Goal: Task Accomplishment & Management: Manage account settings

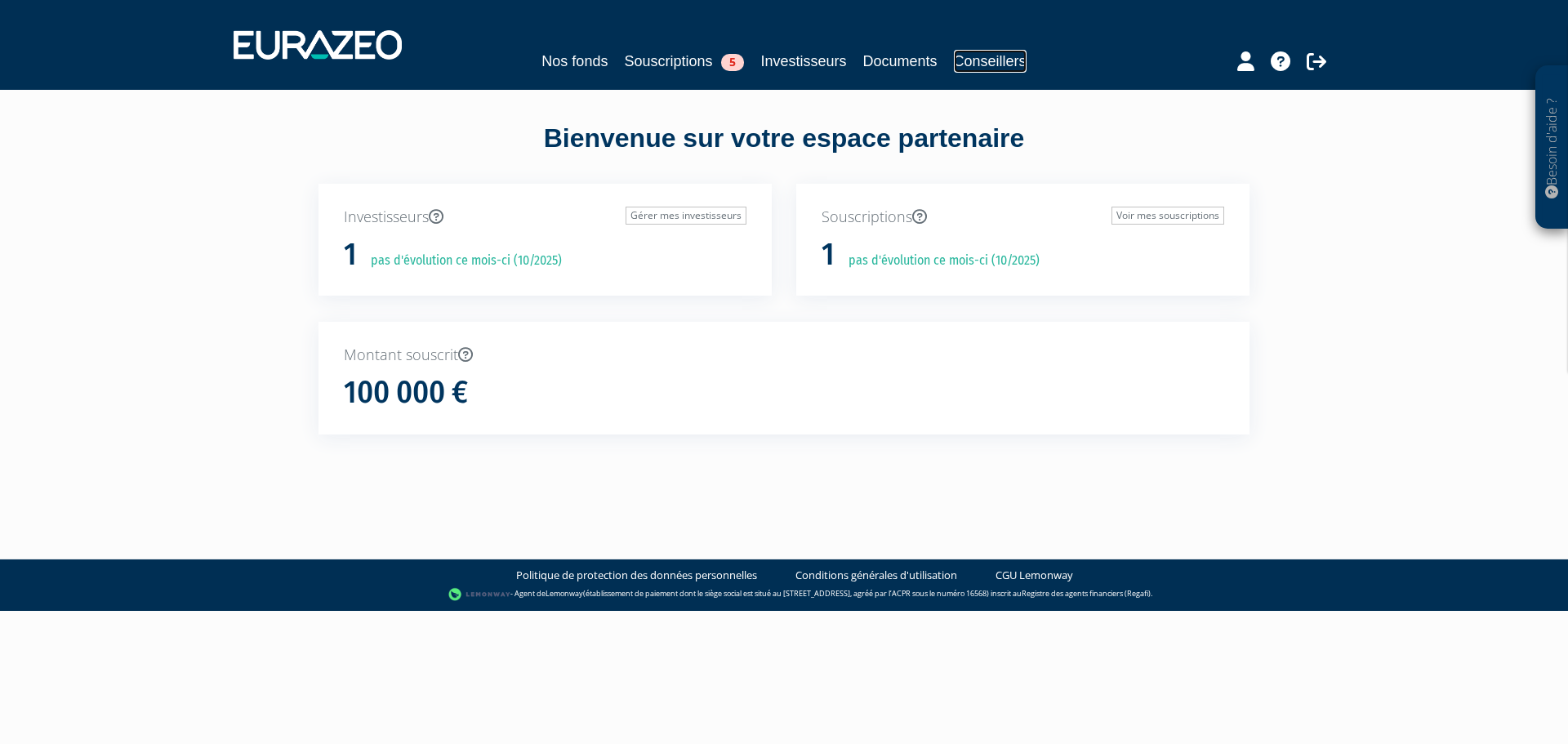
click at [1027, 71] on link "Conseillers" at bounding box center [991, 61] width 73 height 23
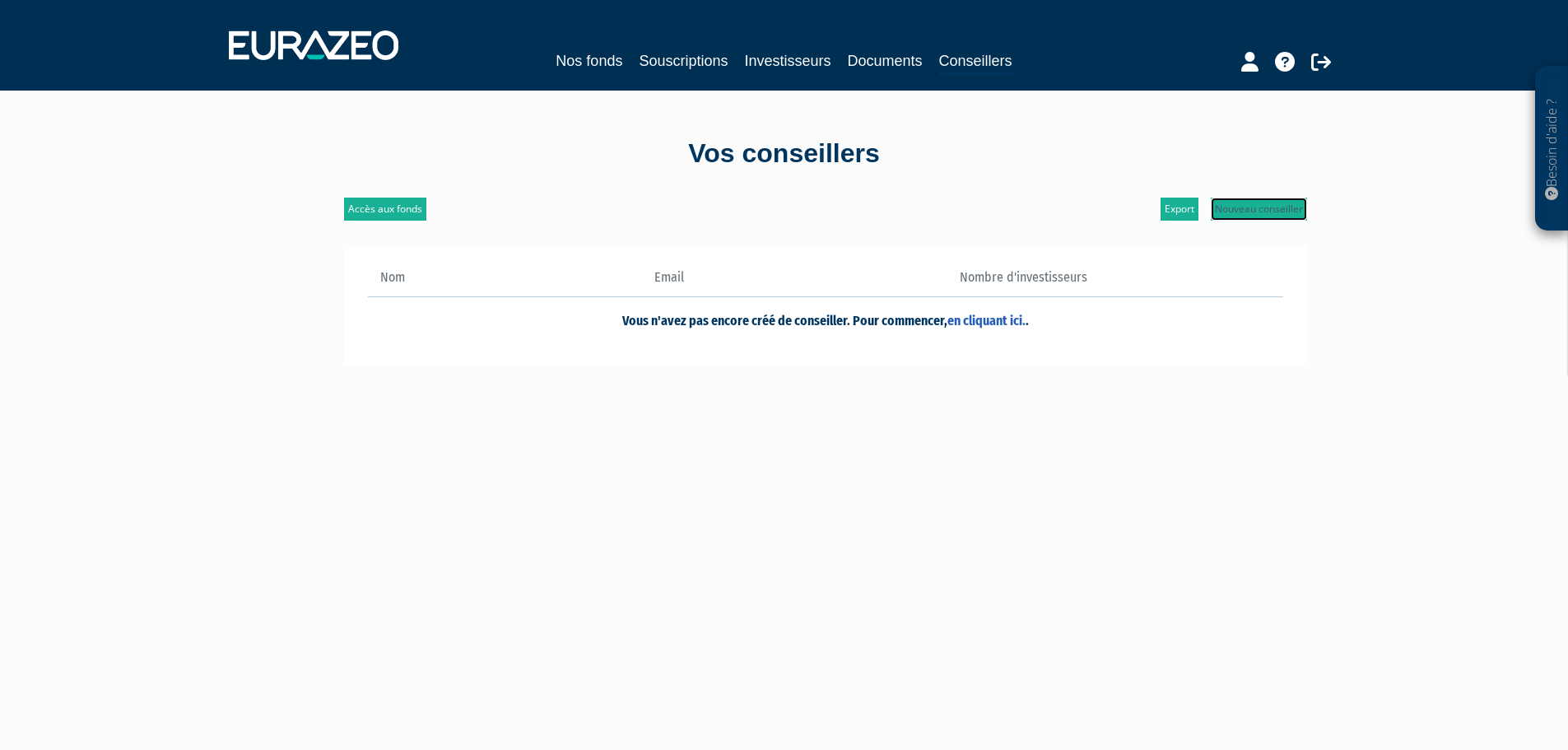
click at [1287, 213] on link "Nouveau conseiller" at bounding box center [1259, 209] width 96 height 23
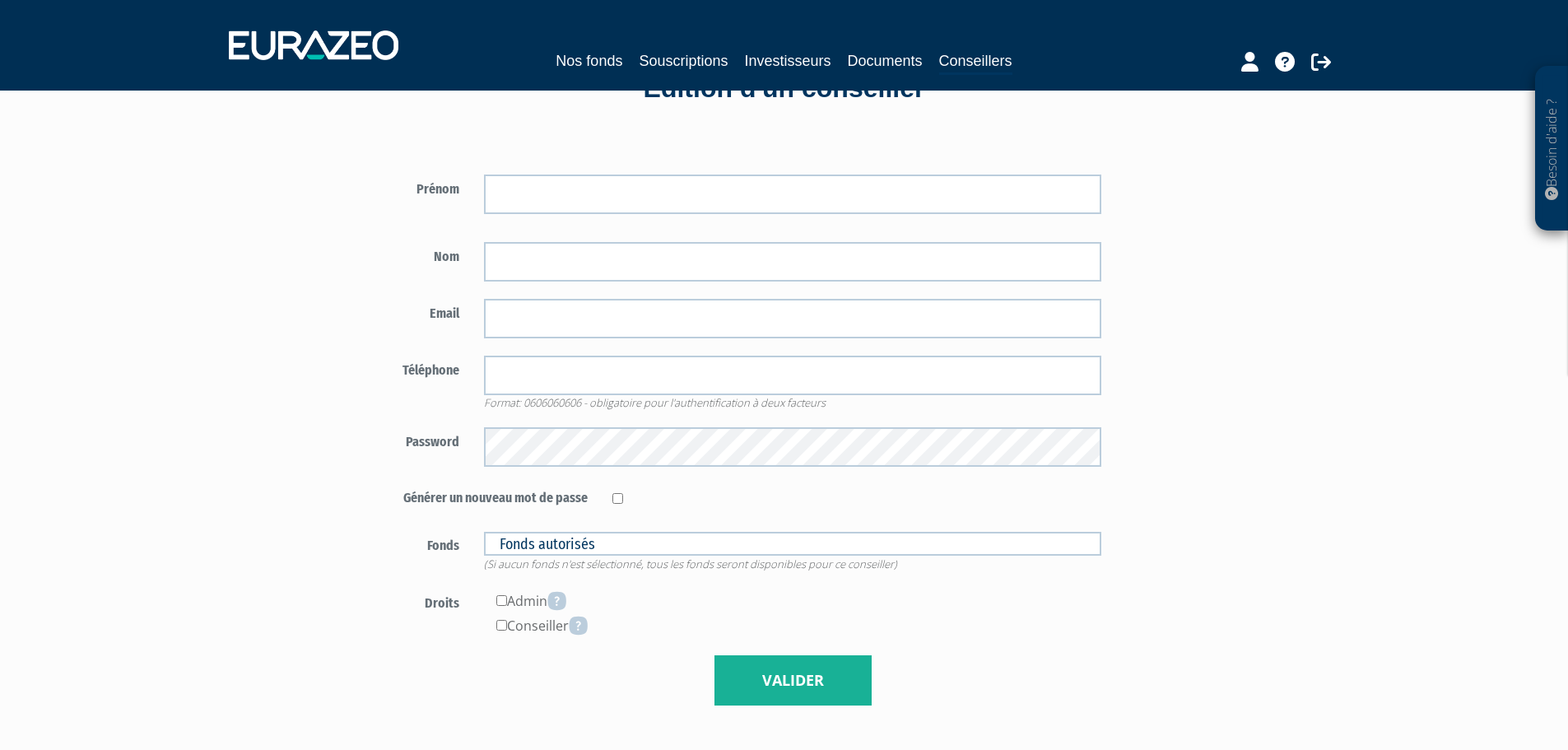
scroll to position [165, 0]
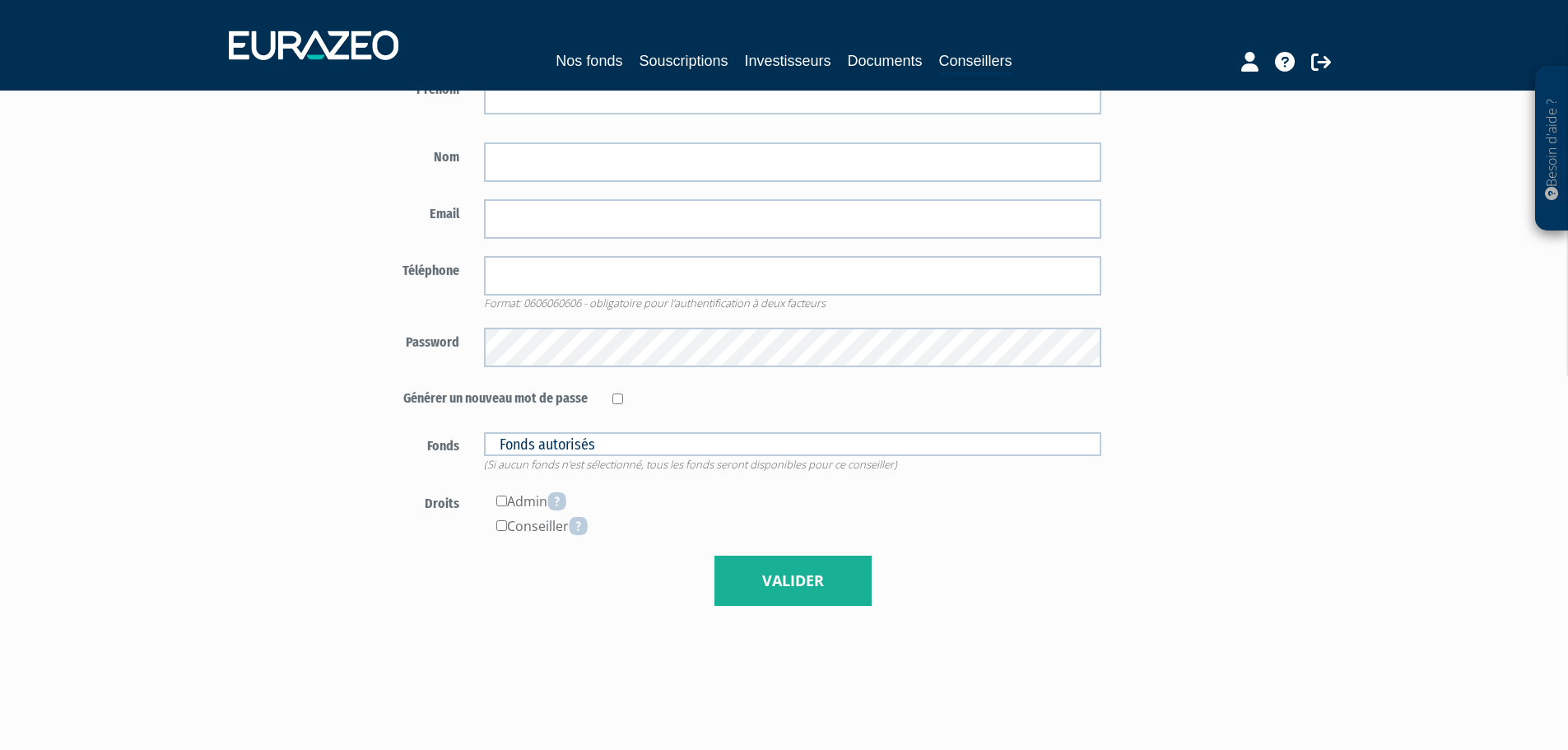
click at [533, 498] on div "Admin" at bounding box center [793, 501] width 618 height 25
click at [533, 499] on div "Admin" at bounding box center [793, 501] width 618 height 25
click at [531, 533] on div "Conseiller" at bounding box center [793, 526] width 618 height 25
click at [532, 502] on div "Admin" at bounding box center [793, 501] width 618 height 25
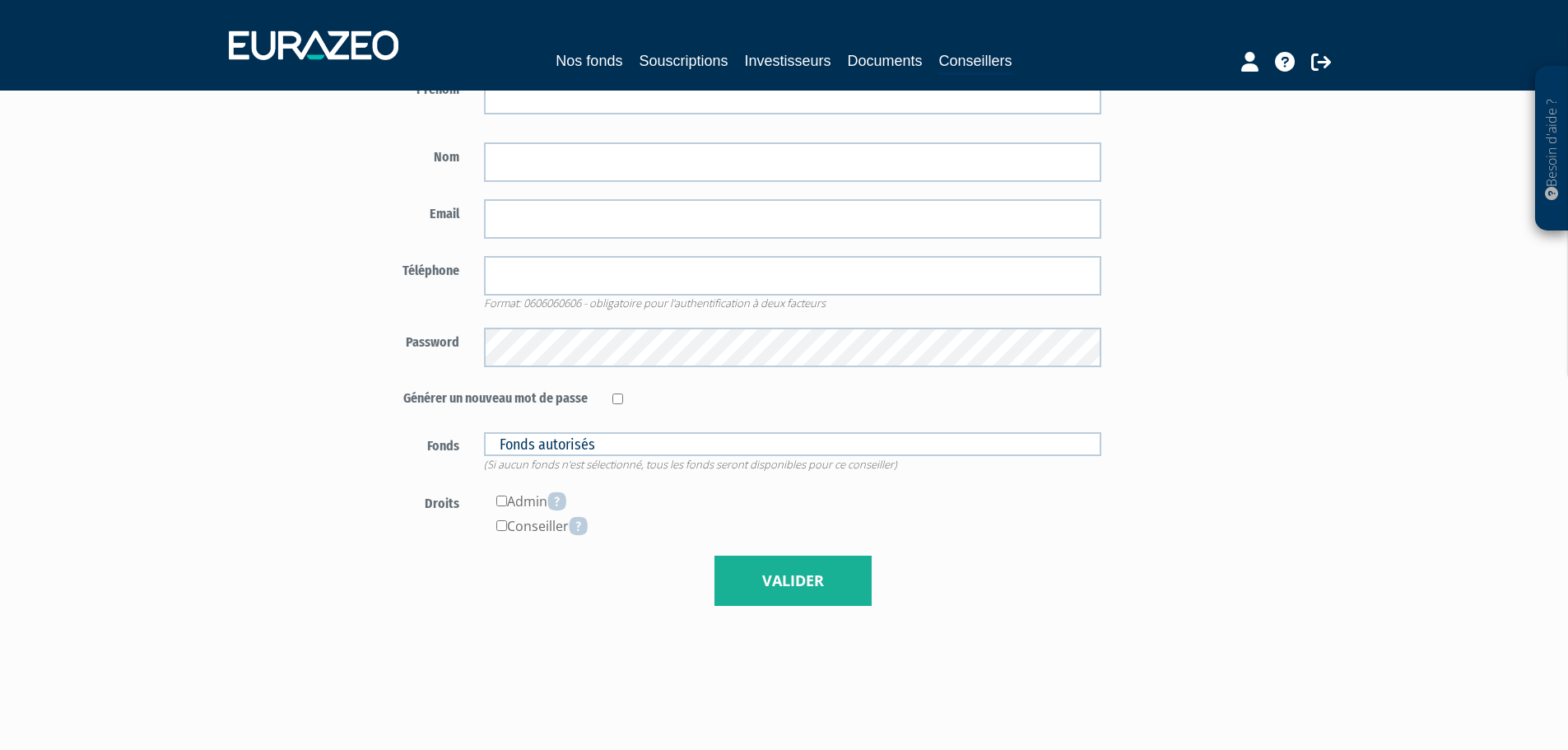
click at [532, 502] on div "Admin" at bounding box center [793, 501] width 618 height 25
click at [540, 523] on div "Conseiller" at bounding box center [793, 526] width 618 height 25
click at [703, 54] on link "Souscriptions" at bounding box center [682, 60] width 88 height 23
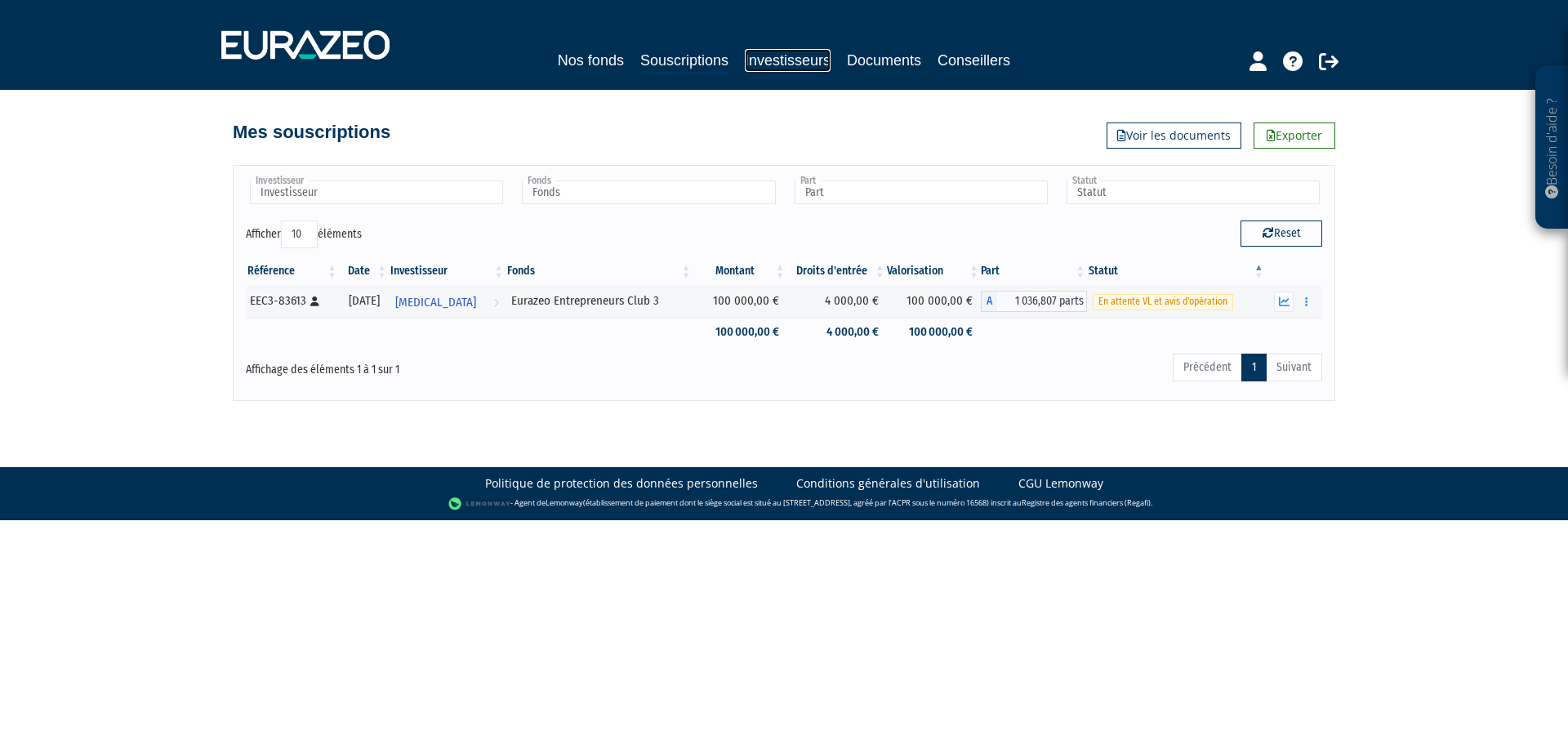
click at [764, 54] on link "Investisseurs" at bounding box center [787, 60] width 86 height 23
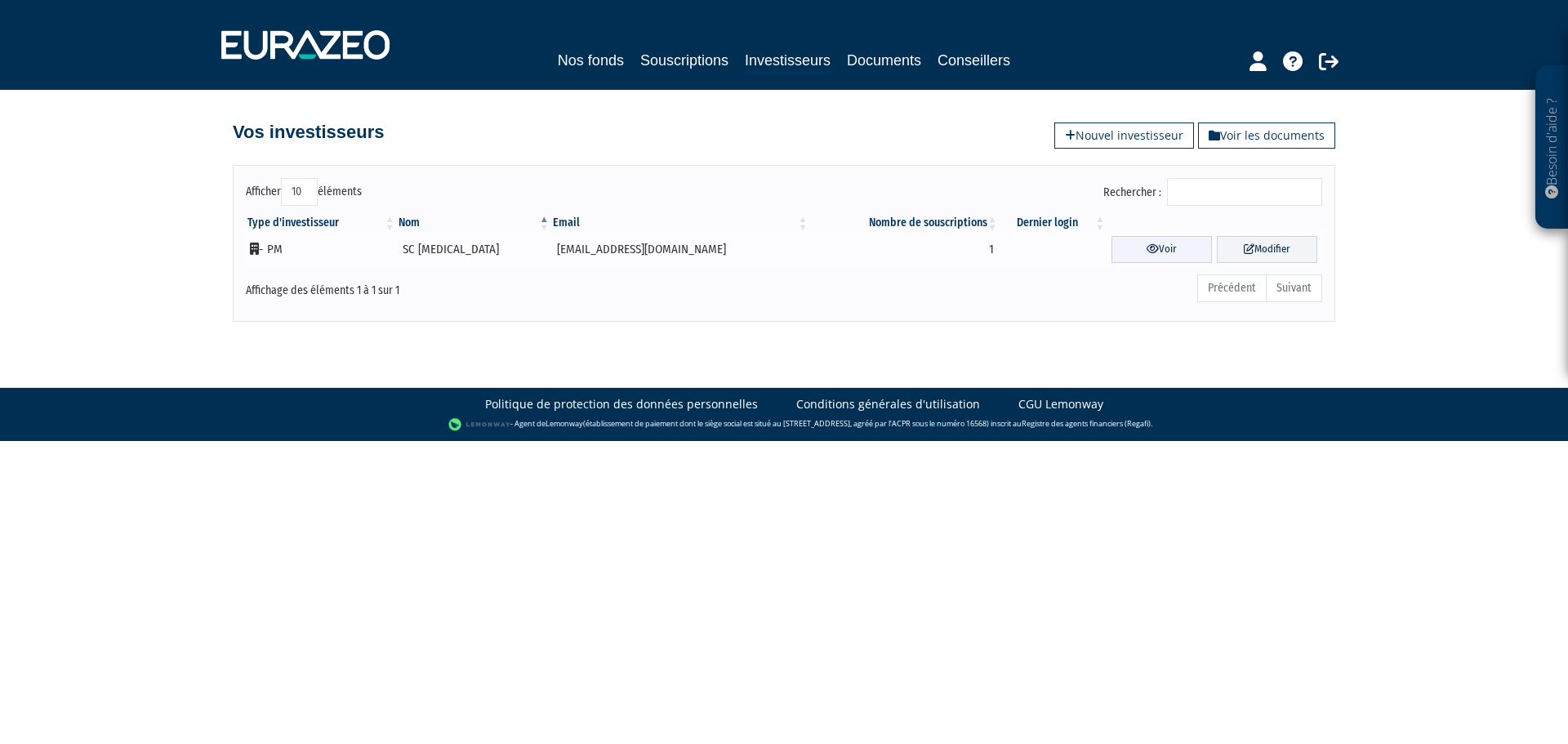
click at [1158, 250] on link "Voir" at bounding box center [1162, 249] width 101 height 27
